Goal: Task Accomplishment & Management: Use online tool/utility

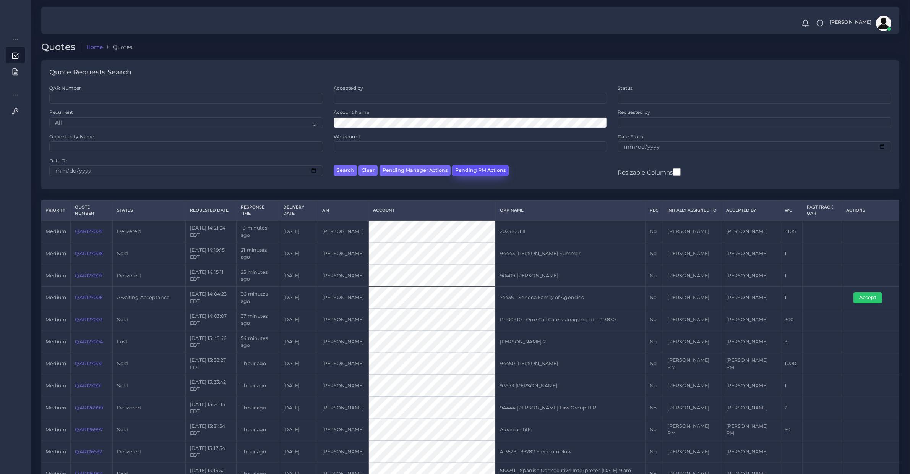
click at [459, 167] on button "Pending PM Actions" at bounding box center [480, 170] width 57 height 11
select select "awaiting_acceptance"
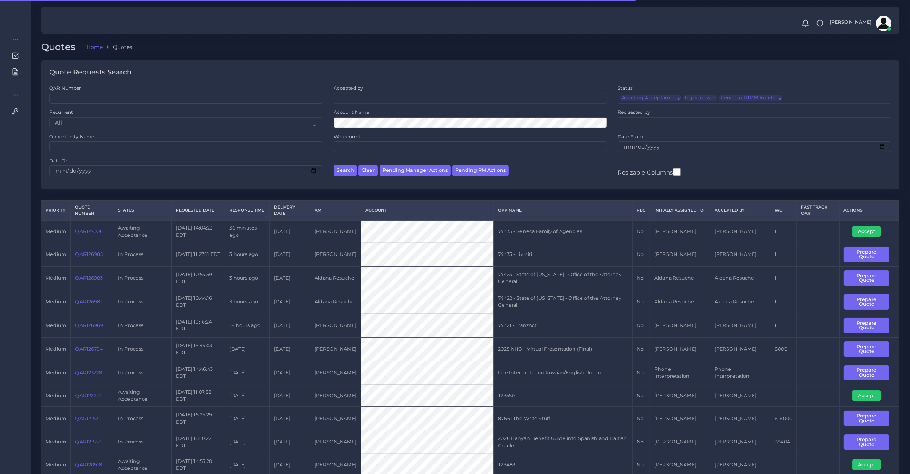
click at [356, 96] on ul at bounding box center [470, 97] width 273 height 8
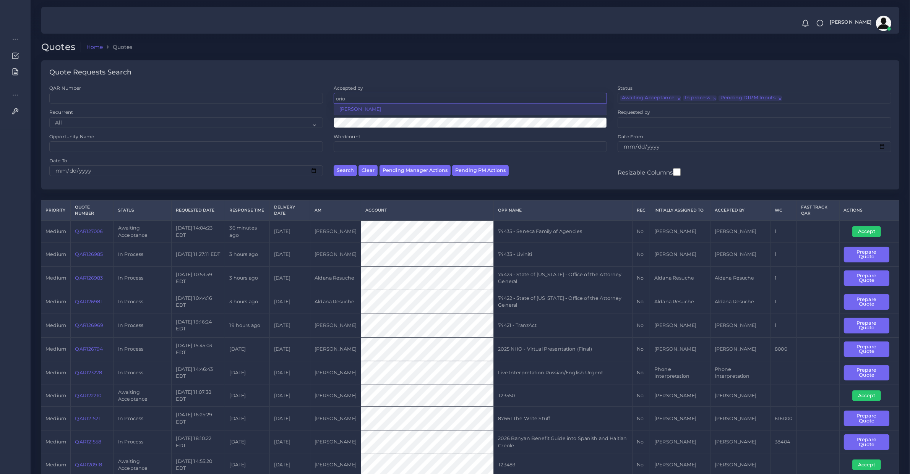
type input "orio"
click at [355, 96] on ul at bounding box center [470, 97] width 273 height 8
type input "orio"
select select "b2a86391-d64c-65d9-63e1-614cf9933189"
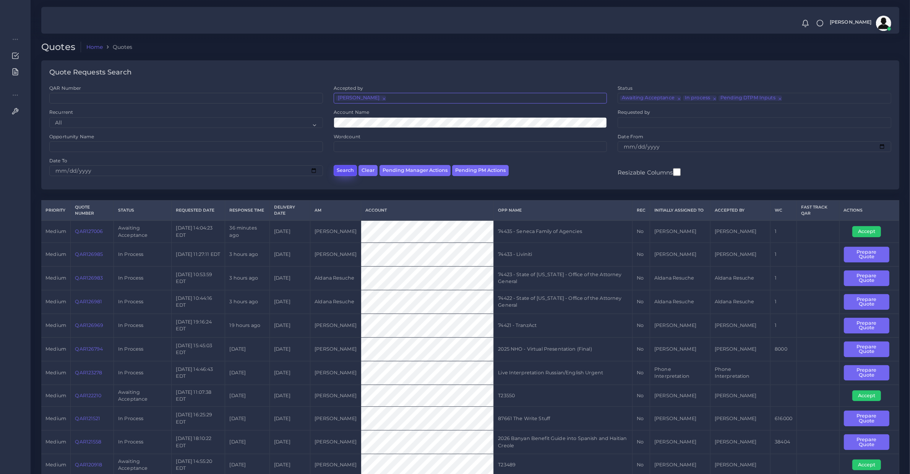
click at [347, 171] on button "Search" at bounding box center [345, 170] width 23 height 11
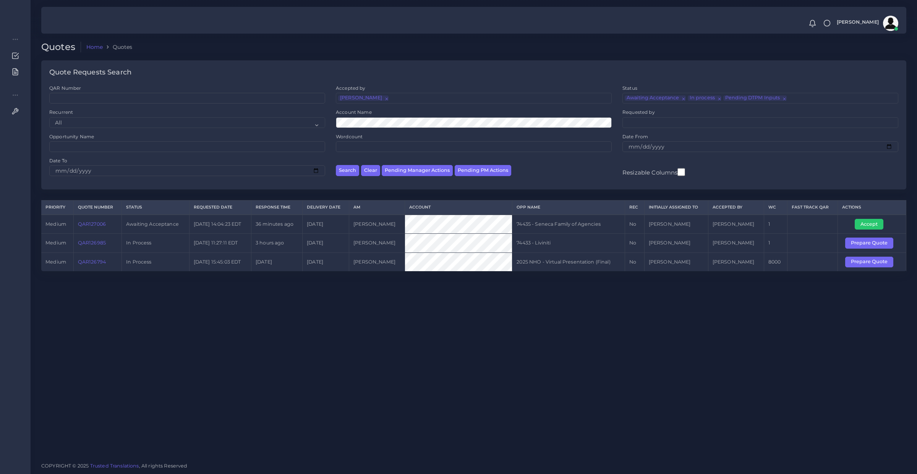
drag, startPoint x: 553, startPoint y: 312, endPoint x: 340, endPoint y: 302, distance: 212.7
click at [340, 302] on div "Quotes Home Quotes Quote Requests Search QAR Number Accepted by All Mirta Zoia" at bounding box center [474, 228] width 887 height 456
click at [358, 297] on div "Quotes Home Quotes Quote Requests Search QAR Number Accepted by All Mirta Zoia" at bounding box center [474, 228] width 887 height 456
click at [417, 167] on button "Pending Manager Actions" at bounding box center [417, 170] width 71 height 11
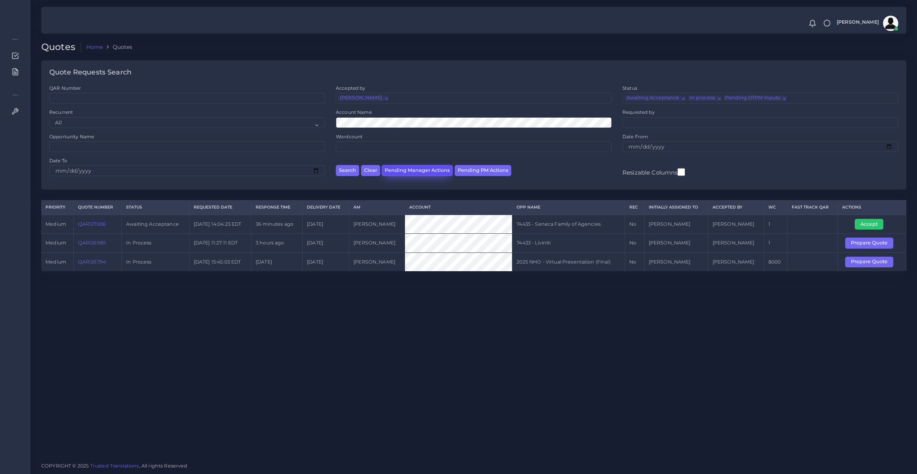
select select "awaiting_manager_initial_review"
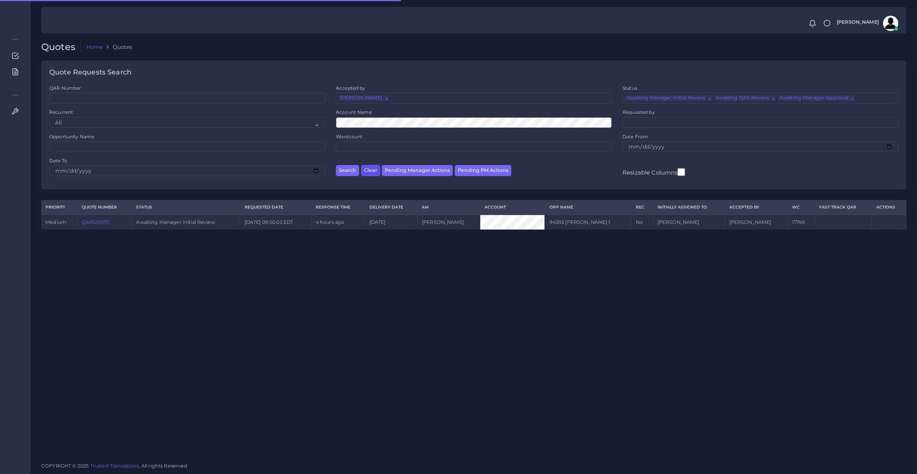
click at [368, 168] on button "Clear" at bounding box center [370, 170] width 19 height 11
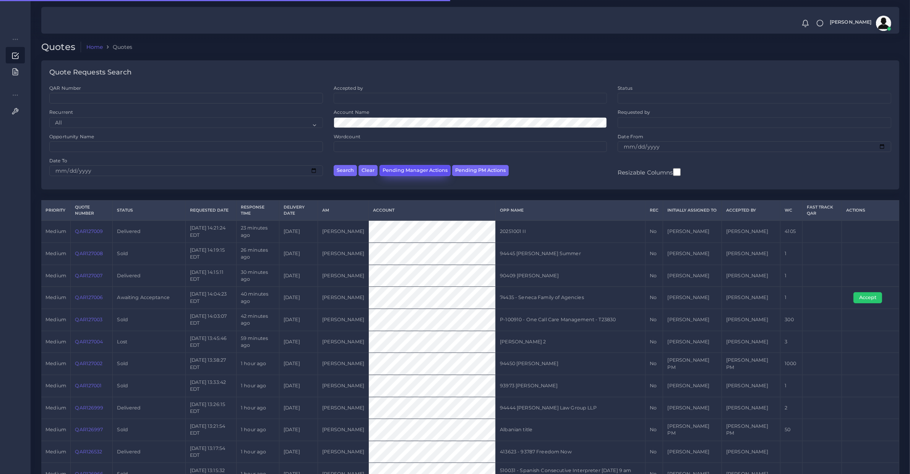
click at [446, 169] on button "Pending Manager Actions" at bounding box center [414, 170] width 71 height 11
select select "awaiting_manager_initial_review"
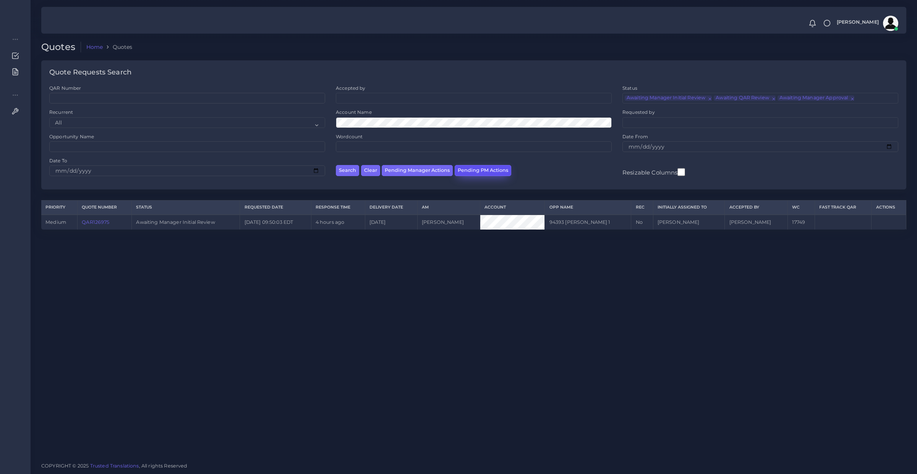
click at [480, 165] on button "Pending PM Actions" at bounding box center [483, 170] width 57 height 11
select select "awaiting_acceptance"
